Goal: Browse casually

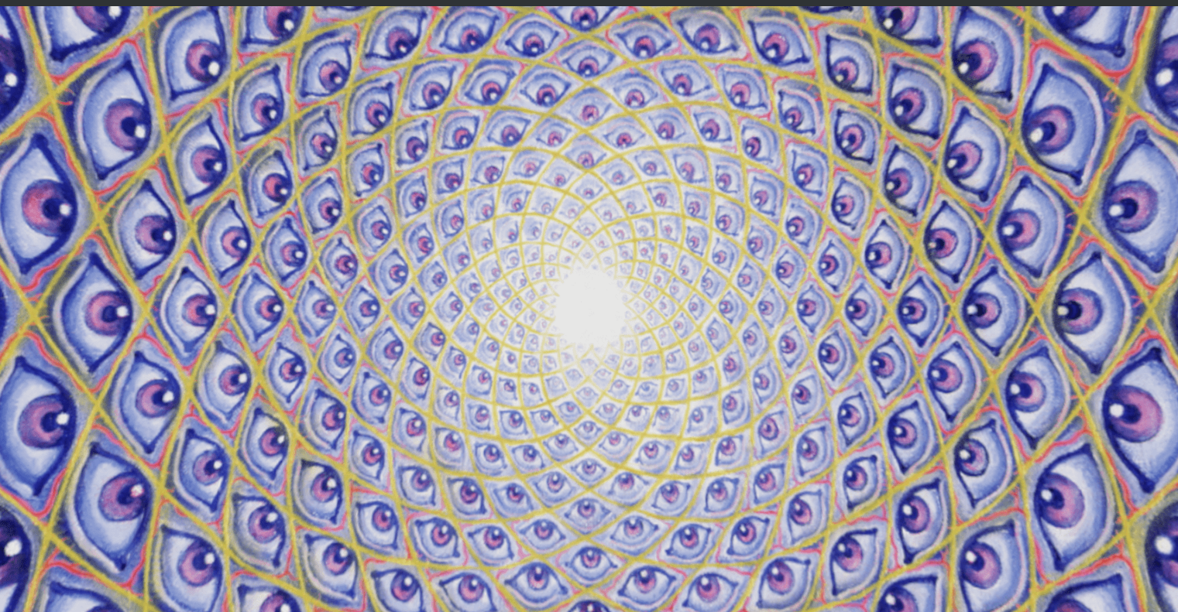
scroll to position [61, 0]
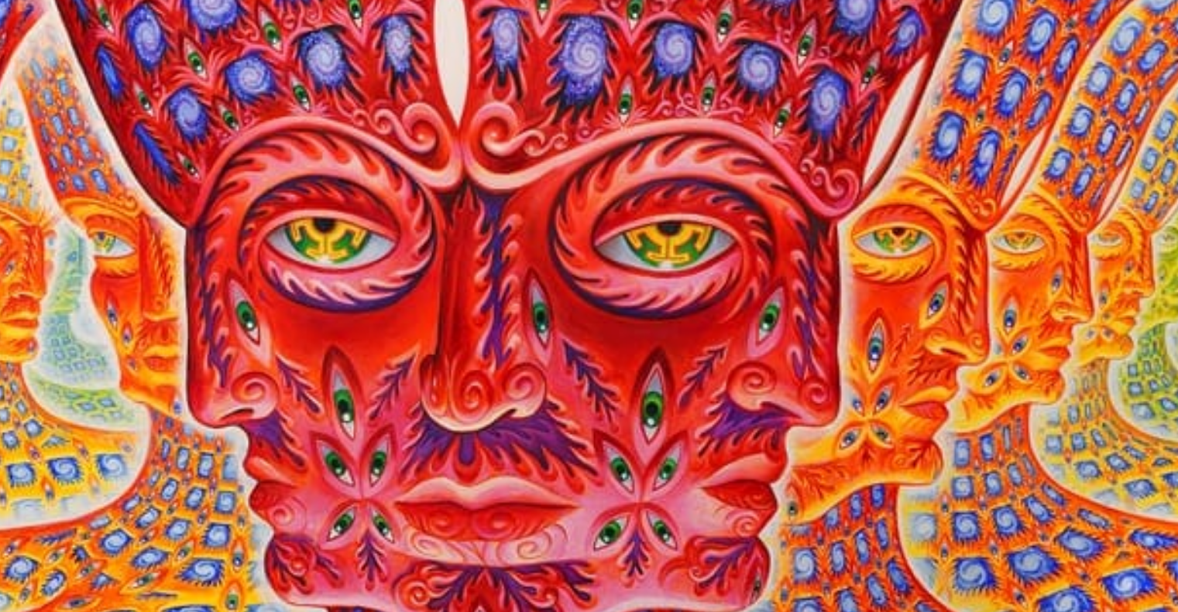
scroll to position [94, 0]
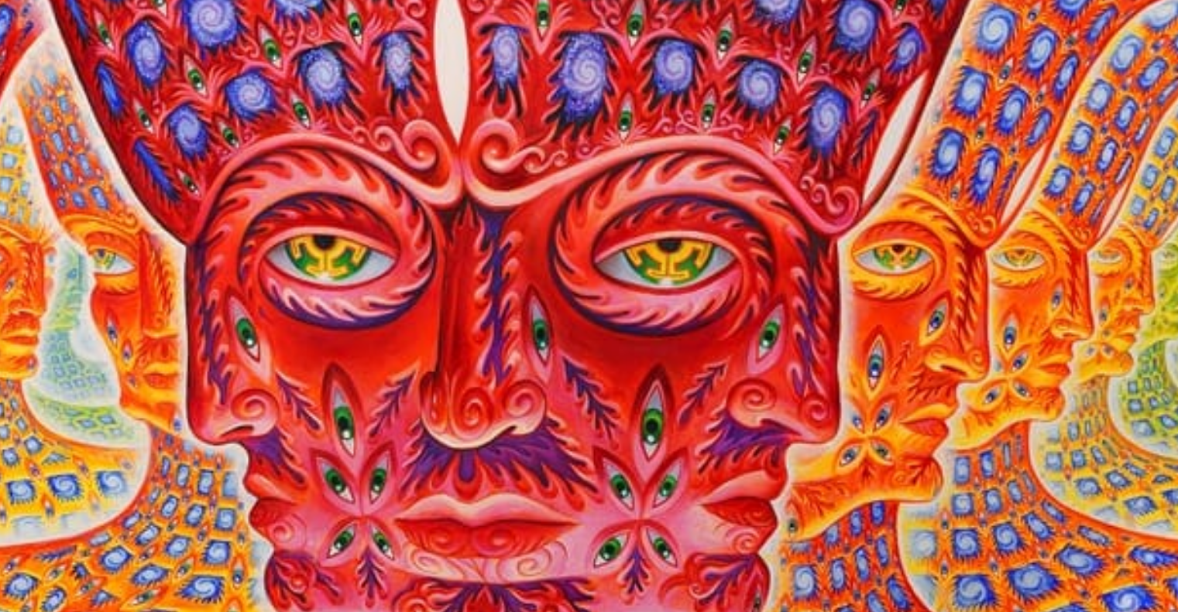
click at [469, 365] on img "25 / 31" at bounding box center [588, 298] width 975 height 490
